Goal: Task Accomplishment & Management: Use online tool/utility

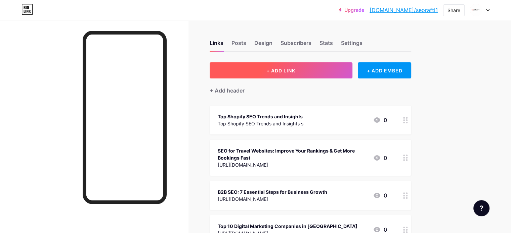
click at [295, 68] on span "+ ADD LINK" at bounding box center [280, 71] width 29 height 6
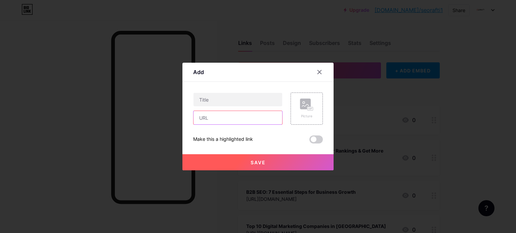
click at [206, 116] on input "text" at bounding box center [237, 117] width 89 height 13
paste input "[URL][DOMAIN_NAME]"
type input "[URL][DOMAIN_NAME]"
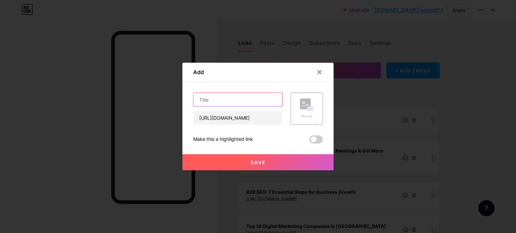
click at [218, 101] on input "text" at bounding box center [237, 99] width 89 height 13
paste input "Is Mobile SEO Different from Desktop SEO?"
type input "Is Mobile SEO Different from Desktop SEO?"
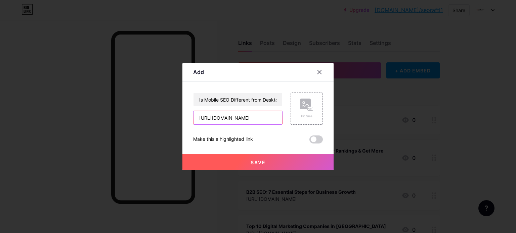
drag, startPoint x: 237, startPoint y: 119, endPoint x: 231, endPoint y: 122, distance: 6.8
click at [231, 122] on input "[URL][DOMAIN_NAME]" at bounding box center [237, 117] width 89 height 13
paste input "[URL][DOMAIN_NAME]"
type input "[URL][DOMAIN_NAME]"
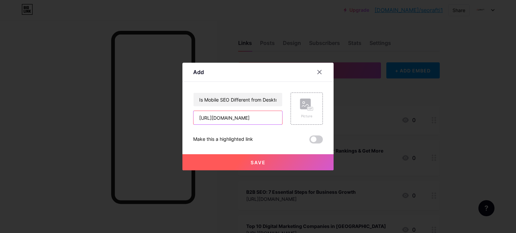
scroll to position [0, 0]
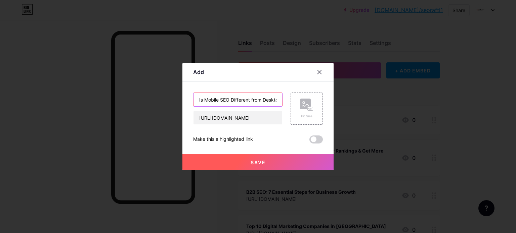
drag, startPoint x: 236, startPoint y: 101, endPoint x: 231, endPoint y: 102, distance: 5.7
click at [231, 102] on input "Is Mobile SEO Different from Desktop SEO?" at bounding box center [237, 99] width 89 height 13
paste input "Top 10 Technical SEO Fixes to Boost Google Ranking"
type input "Top 10 Technical SEO Fixes to Boost Google Ranking"
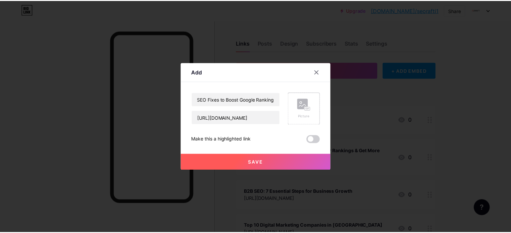
scroll to position [0, 0]
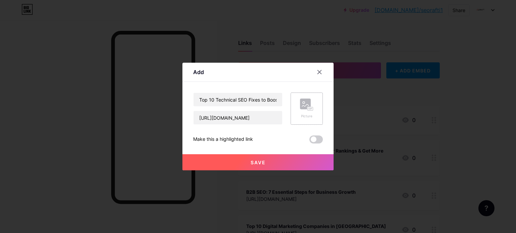
click at [311, 110] on rect at bounding box center [310, 108] width 5 height 3
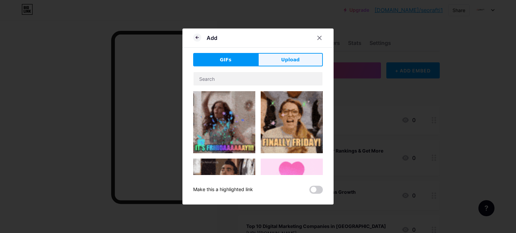
click at [279, 64] on button "Upload" at bounding box center [290, 59] width 65 height 13
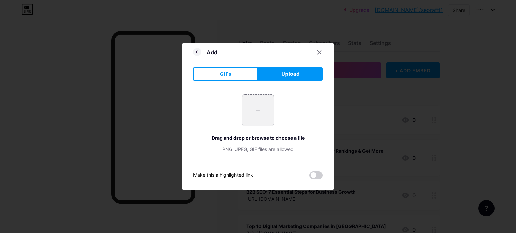
click at [284, 72] on span "Upload" at bounding box center [290, 74] width 18 height 7
click at [260, 110] on input "file" at bounding box center [258, 111] width 32 height 32
type input "C:\fakepath\Black Dark Elegant Stylish Images Instagram Post (356 x 342 px) (14…"
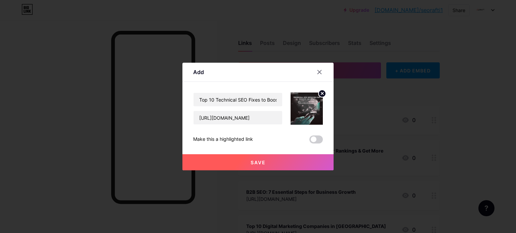
click at [278, 159] on button "Save" at bounding box center [257, 162] width 151 height 16
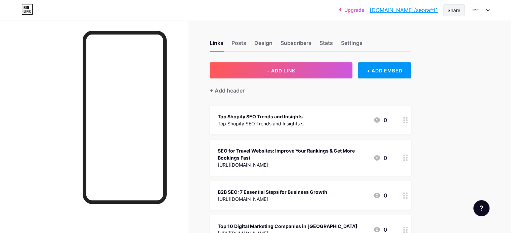
click at [455, 8] on div "Share" at bounding box center [453, 10] width 13 height 7
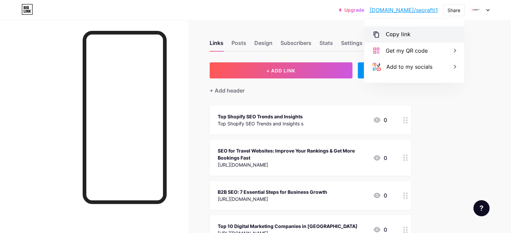
click at [397, 37] on div "Copy link" at bounding box center [397, 35] width 25 height 8
